Goal: Transaction & Acquisition: Book appointment/travel/reservation

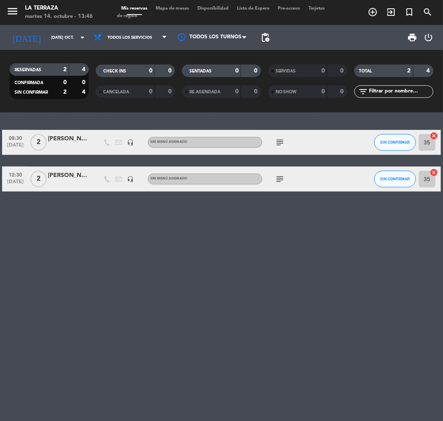
click at [244, 219] on div "08:30 [DATE] 2 [PERSON_NAME] headset_mic Sin menú asignado subject SIN CONFIRMA…" at bounding box center [221, 266] width 443 height 309
click at [376, 12] on icon "add_circle_outline" at bounding box center [373, 12] width 10 height 10
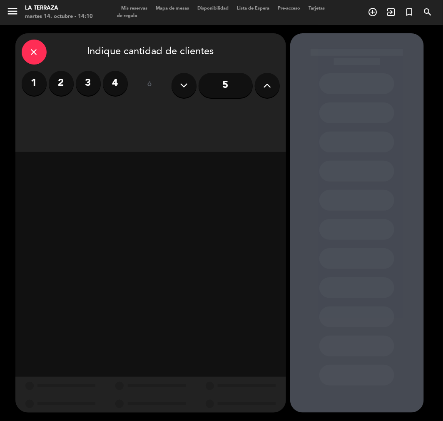
click at [261, 82] on button at bounding box center [267, 85] width 25 height 25
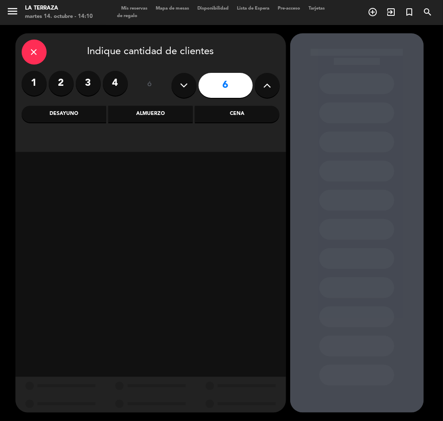
click at [261, 82] on button at bounding box center [267, 85] width 25 height 25
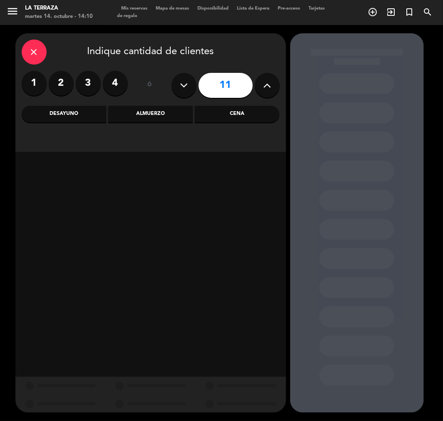
click at [261, 82] on button at bounding box center [267, 85] width 25 height 25
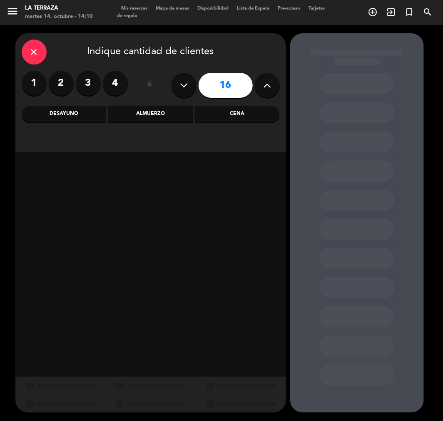
click at [261, 82] on button at bounding box center [267, 85] width 25 height 25
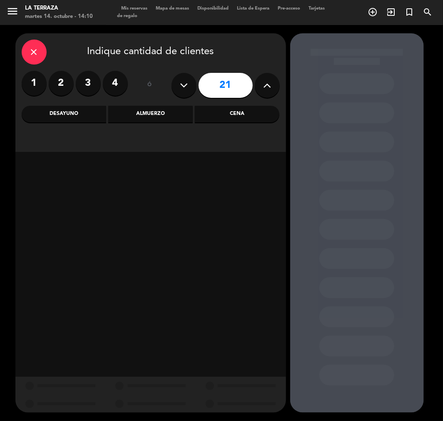
click at [261, 82] on button at bounding box center [267, 85] width 25 height 25
type input "23"
click at [261, 82] on button at bounding box center [267, 85] width 25 height 25
click at [37, 52] on icon "close" at bounding box center [34, 52] width 10 height 10
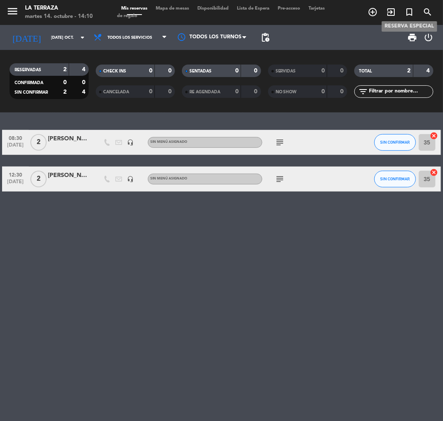
click at [410, 11] on icon "turned_in_not" at bounding box center [409, 12] width 10 height 10
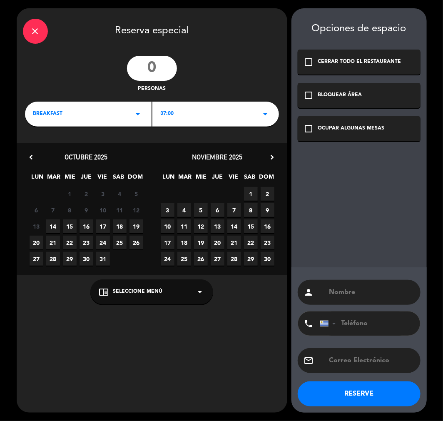
click at [142, 69] on input "number" at bounding box center [152, 68] width 50 height 25
type input "25"
click at [131, 110] on div "BREAKFAST arrow_drop_down" at bounding box center [88, 114] width 127 height 25
click at [55, 150] on div "Almuerzo" at bounding box center [88, 149] width 110 height 8
click at [186, 123] on div "11:00 arrow_drop_down" at bounding box center [215, 114] width 127 height 25
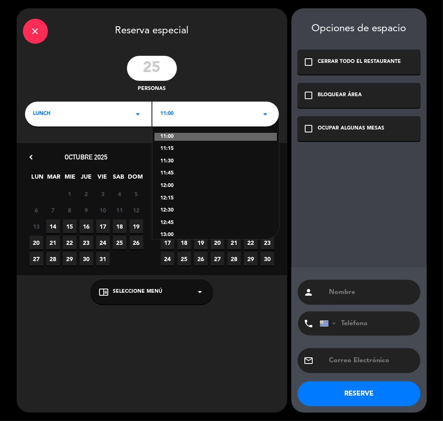
click at [165, 186] on div "12:00" at bounding box center [216, 186] width 110 height 8
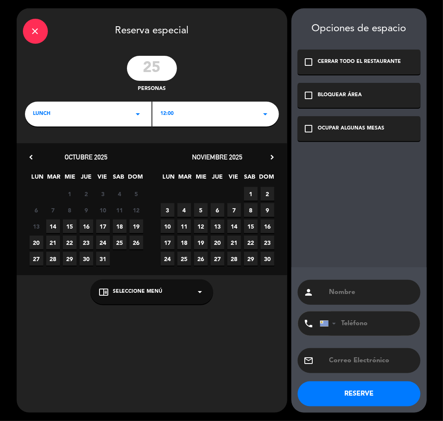
click at [314, 131] on div "check_box_outline_blank OCUPAR ALGUNAS MESAS" at bounding box center [359, 128] width 123 height 25
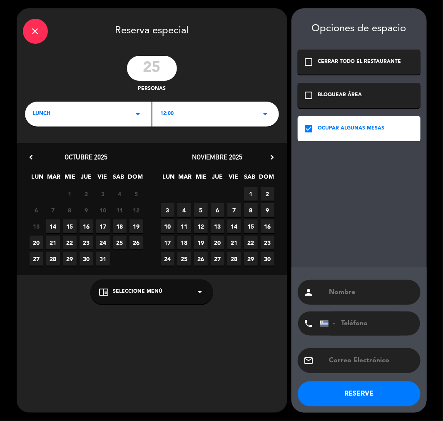
click at [120, 223] on span "18" at bounding box center [120, 226] width 14 height 14
click at [348, 293] on input "text" at bounding box center [372, 293] width 86 height 12
type input "[PERSON_NAME]"
click at [365, 325] on input "tel" at bounding box center [366, 324] width 92 height 24
type input "[PHONE_NUMBER]"
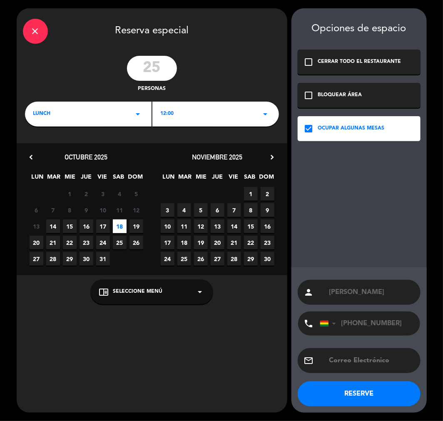
click at [311, 389] on button "RESERVE" at bounding box center [359, 394] width 123 height 25
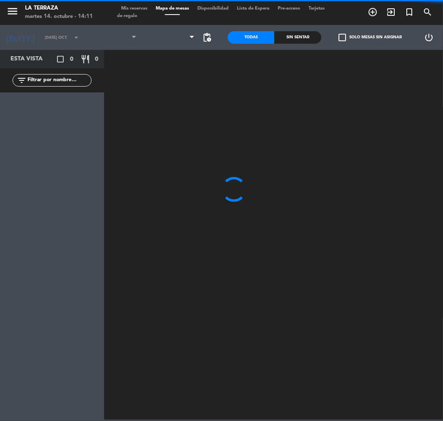
type input "sáb. [DATE]"
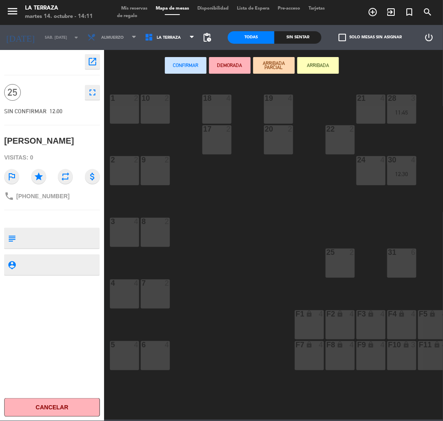
click at [60, 241] on textarea at bounding box center [59, 237] width 80 height 17
type textarea "2000 BS T/C LTA - [PERSON_NAME] CANTAR"
click at [78, 262] on textarea at bounding box center [59, 265] width 80 height 10
click at [140, 7] on span "Mis reservas" at bounding box center [134, 8] width 35 height 5
